Goal: Transaction & Acquisition: Purchase product/service

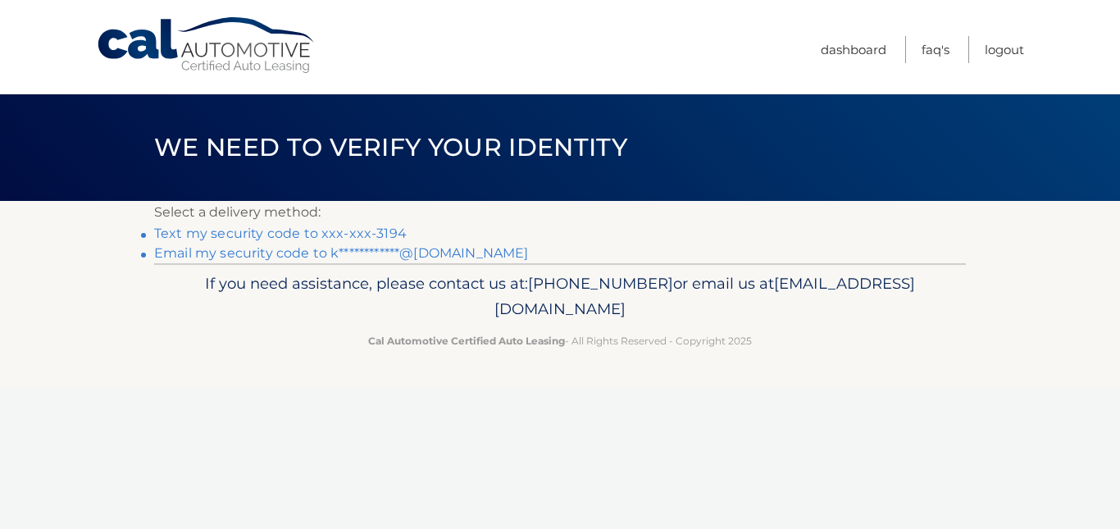
click at [286, 253] on link "**********" at bounding box center [341, 253] width 374 height 16
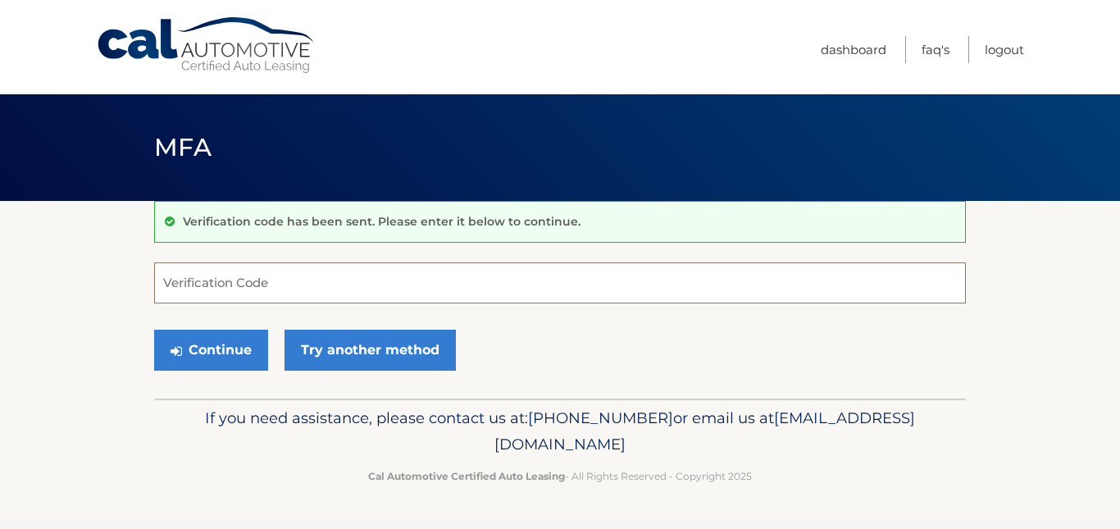
click at [191, 282] on input "Verification Code" at bounding box center [560, 282] width 812 height 41
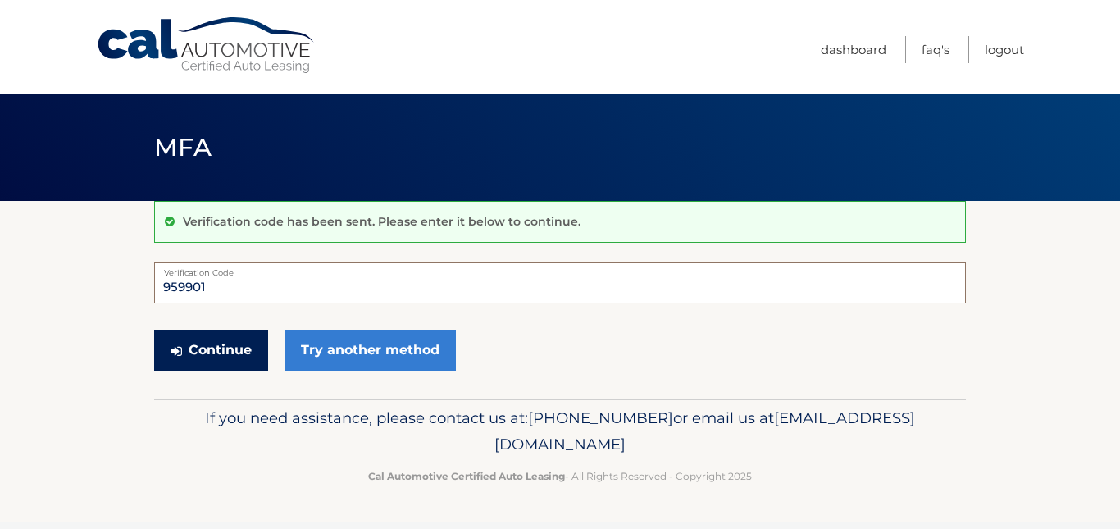
type input "959901"
click at [242, 356] on button "Continue" at bounding box center [211, 350] width 114 height 41
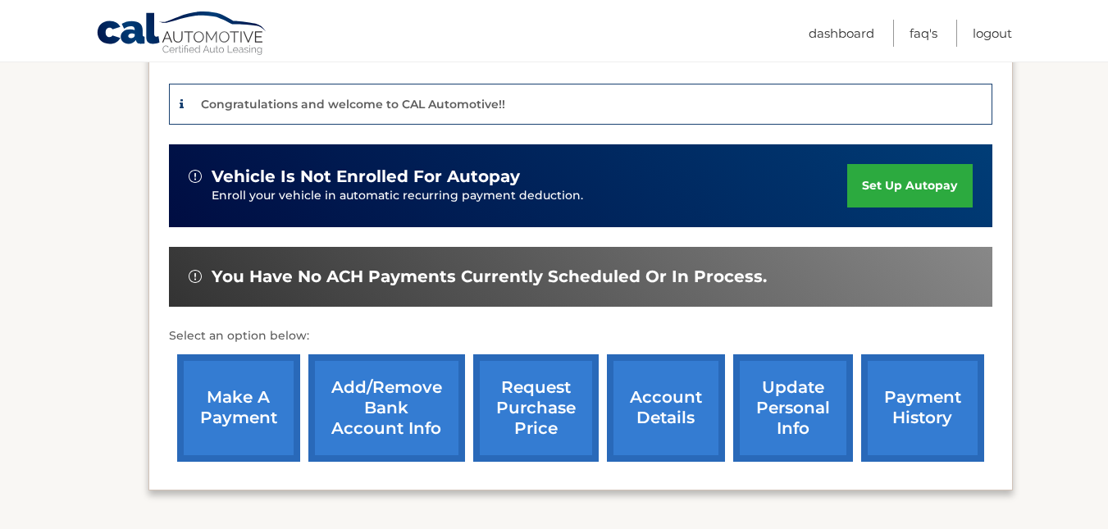
scroll to position [394, 0]
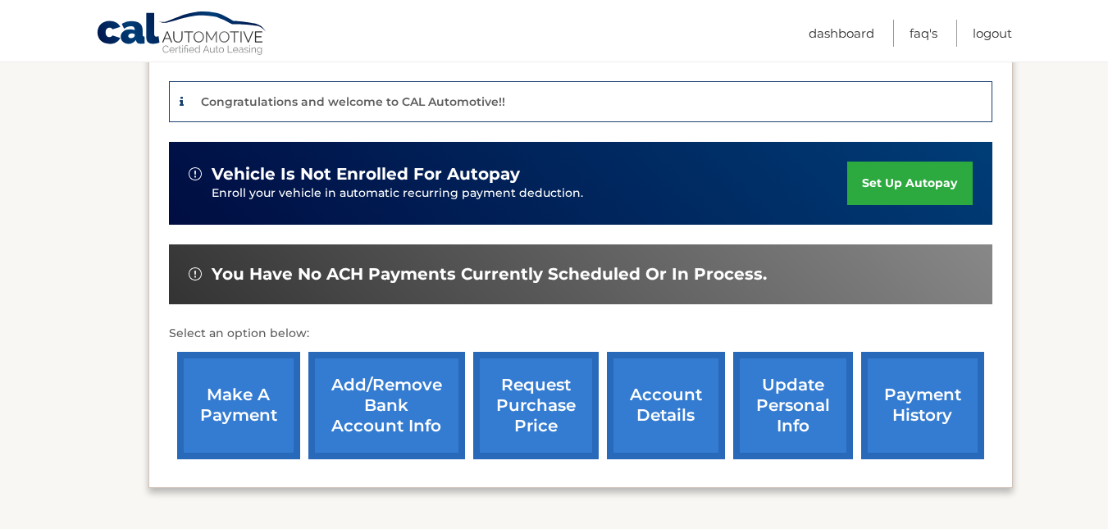
click at [244, 404] on link "make a payment" at bounding box center [238, 405] width 123 height 107
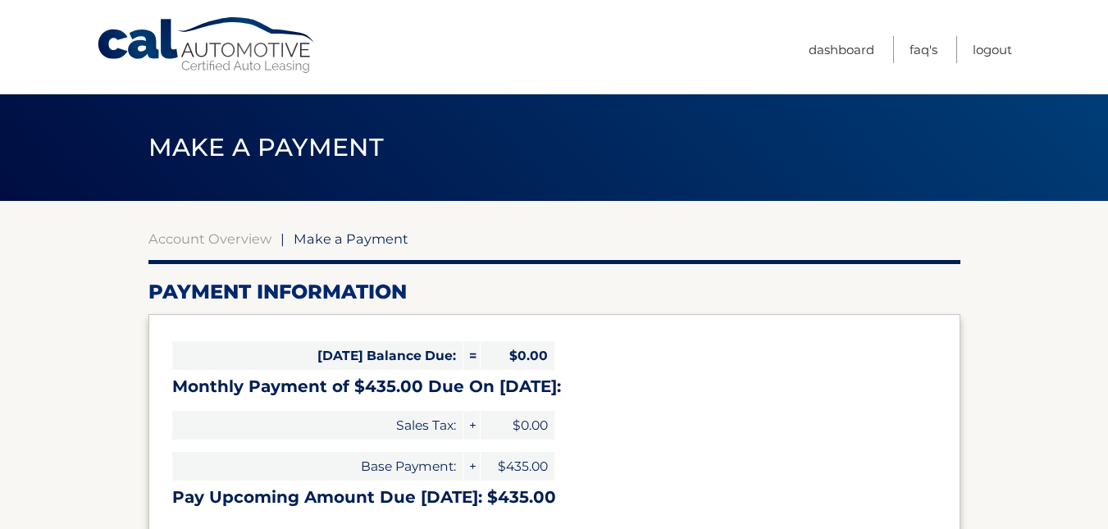
select select "MGZhZDdmOGMtZDdkZi00NTA4LWJhYjYtYmU3ZTNkMTVmMTNk"
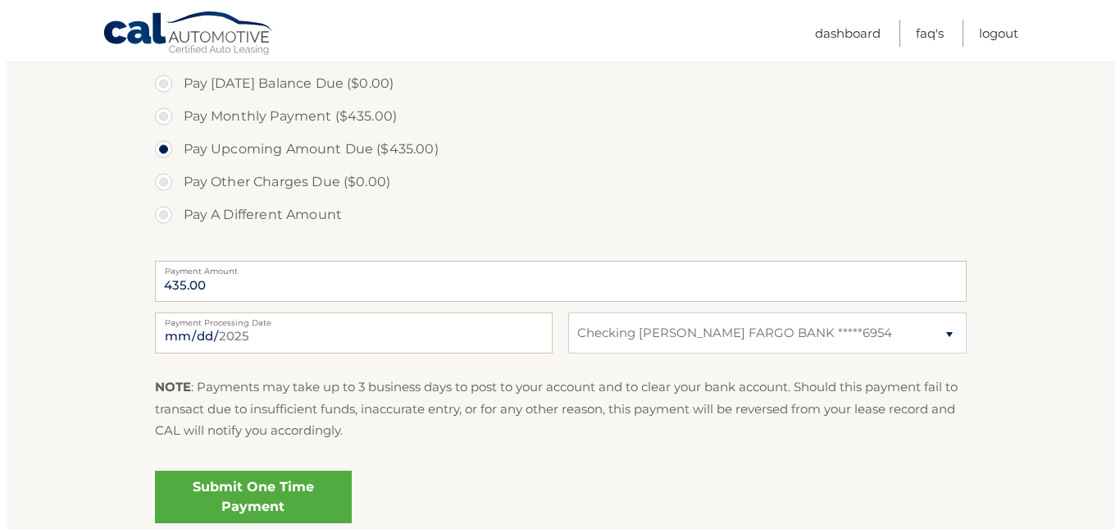
scroll to position [506, 0]
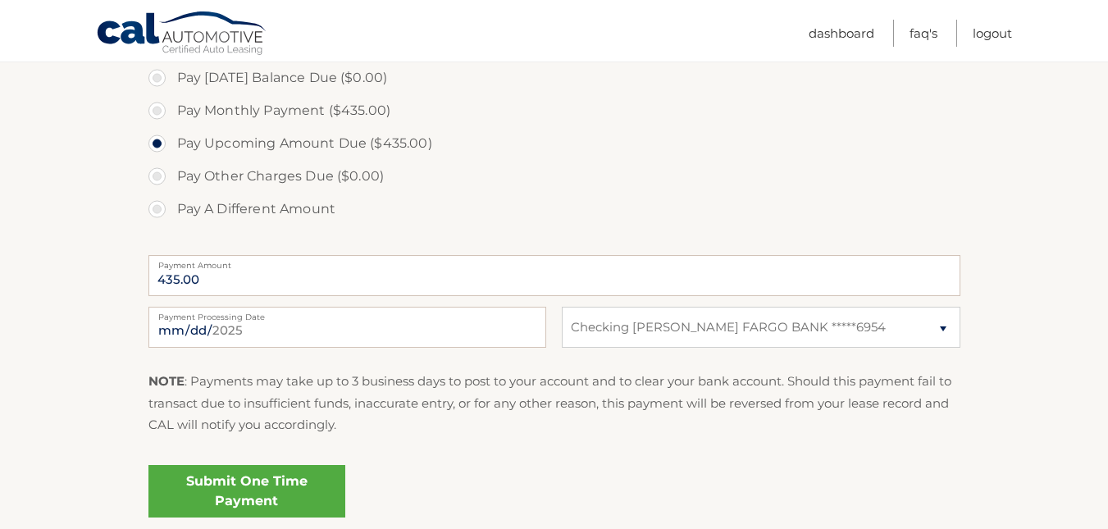
click at [230, 491] on link "Submit One Time Payment" at bounding box center [246, 491] width 197 height 52
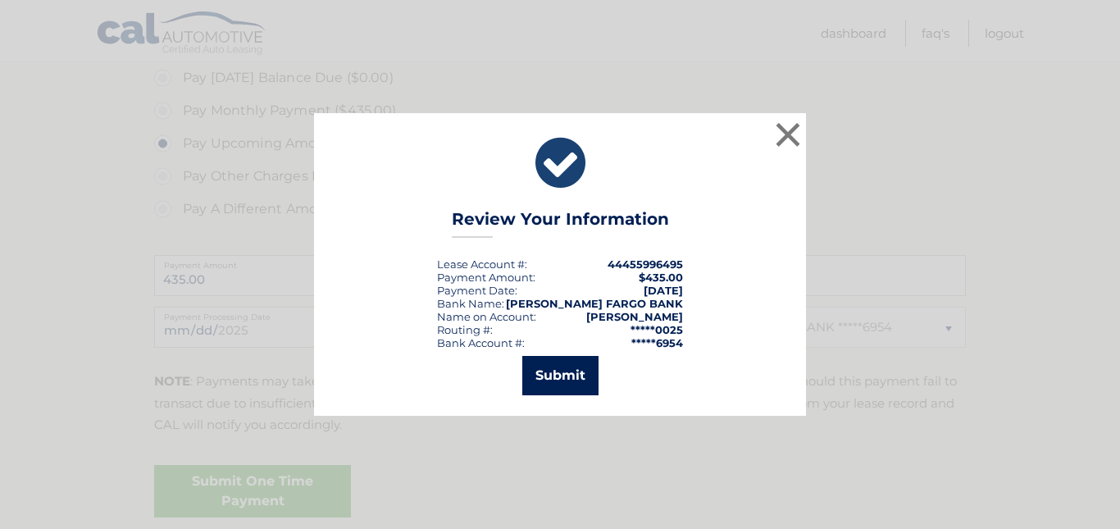
click at [591, 372] on button "Submit" at bounding box center [560, 375] width 76 height 39
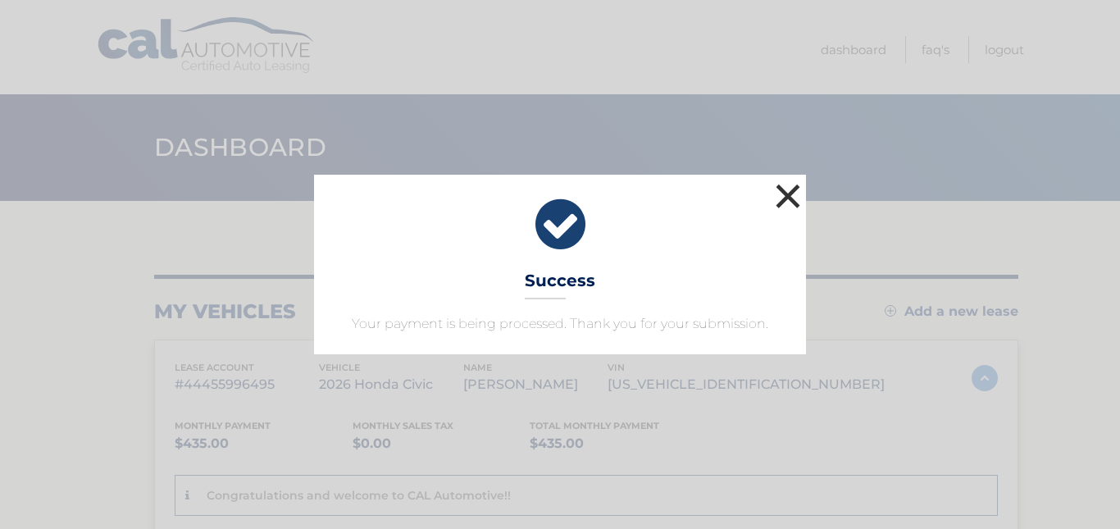
click at [790, 194] on button "×" at bounding box center [788, 196] width 33 height 33
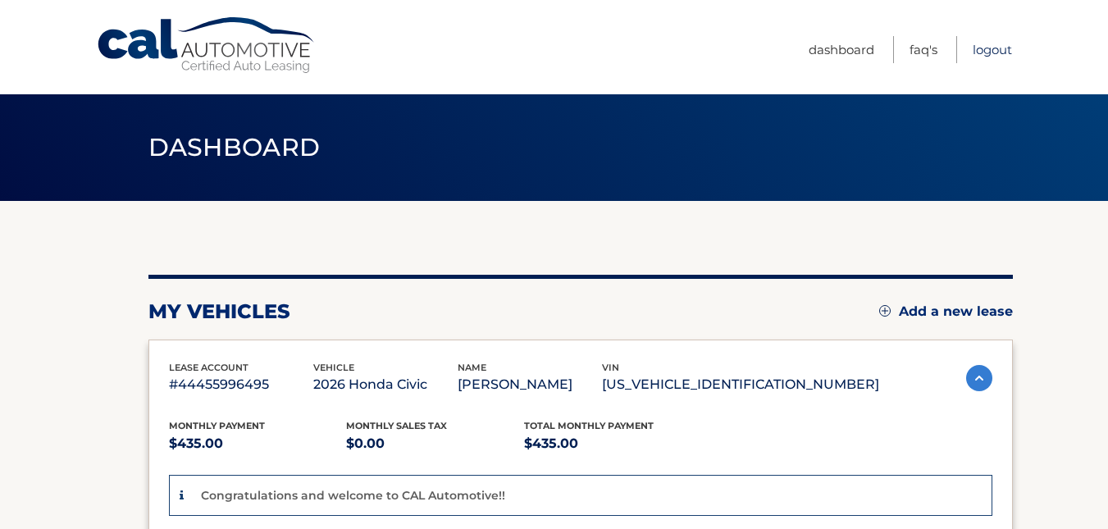
click at [996, 52] on link "Logout" at bounding box center [992, 49] width 39 height 27
